Goal: Task Accomplishment & Management: Manage account settings

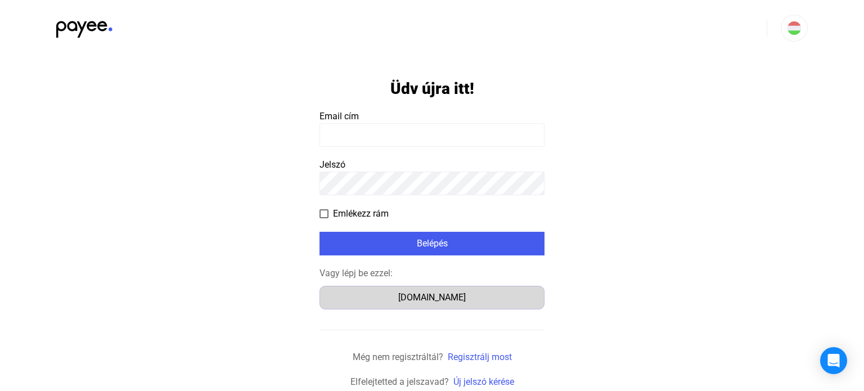
click at [429, 303] on div "[DOMAIN_NAME]" at bounding box center [432, 298] width 217 height 14
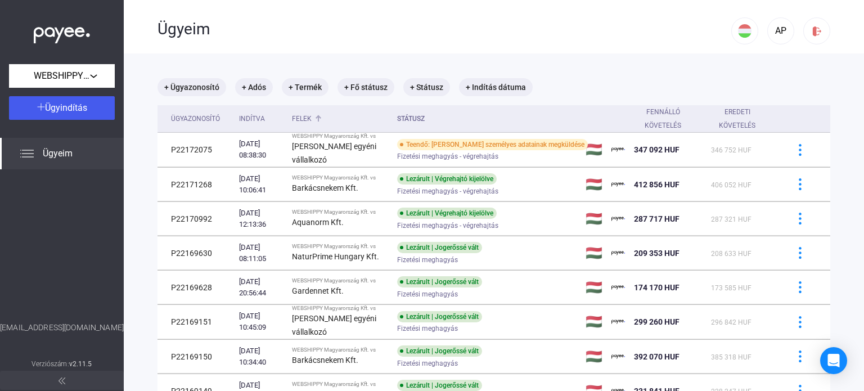
click at [319, 116] on div at bounding box center [317, 116] width 3 height 3
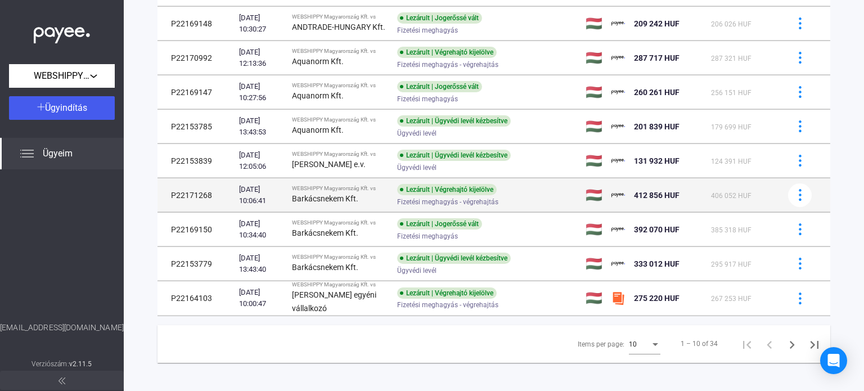
scroll to position [165, 0]
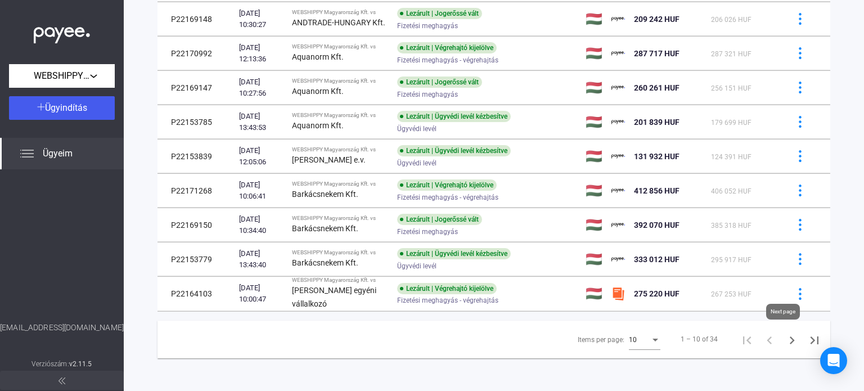
click at [784, 339] on icon "Next page" at bounding box center [792, 341] width 16 height 16
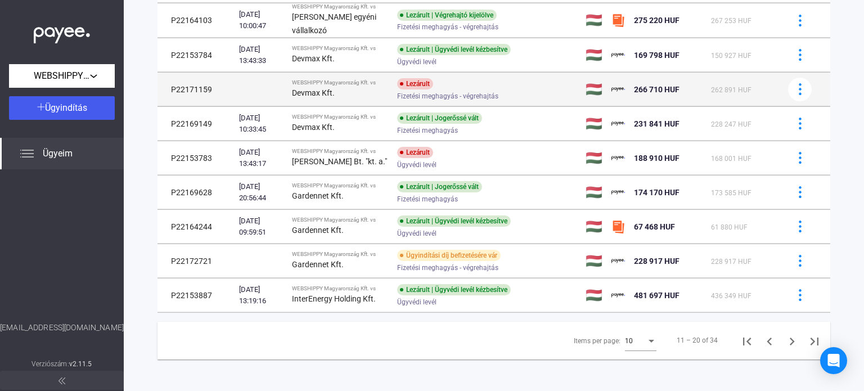
scroll to position [166, 0]
